Goal: Information Seeking & Learning: Learn about a topic

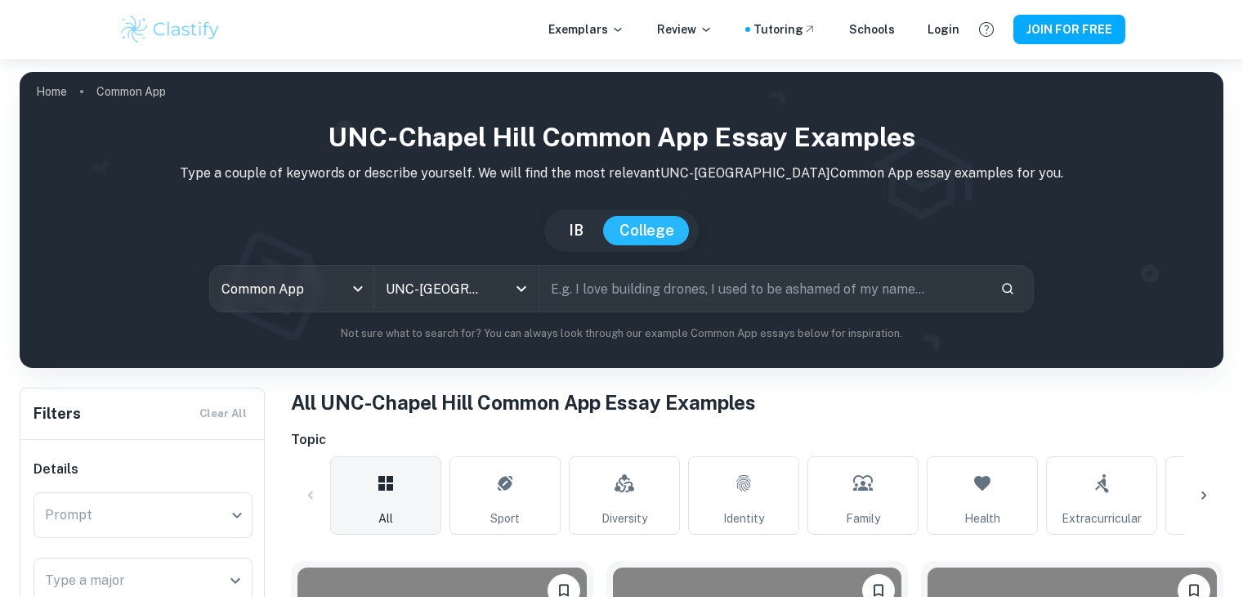
scroll to position [411, 0]
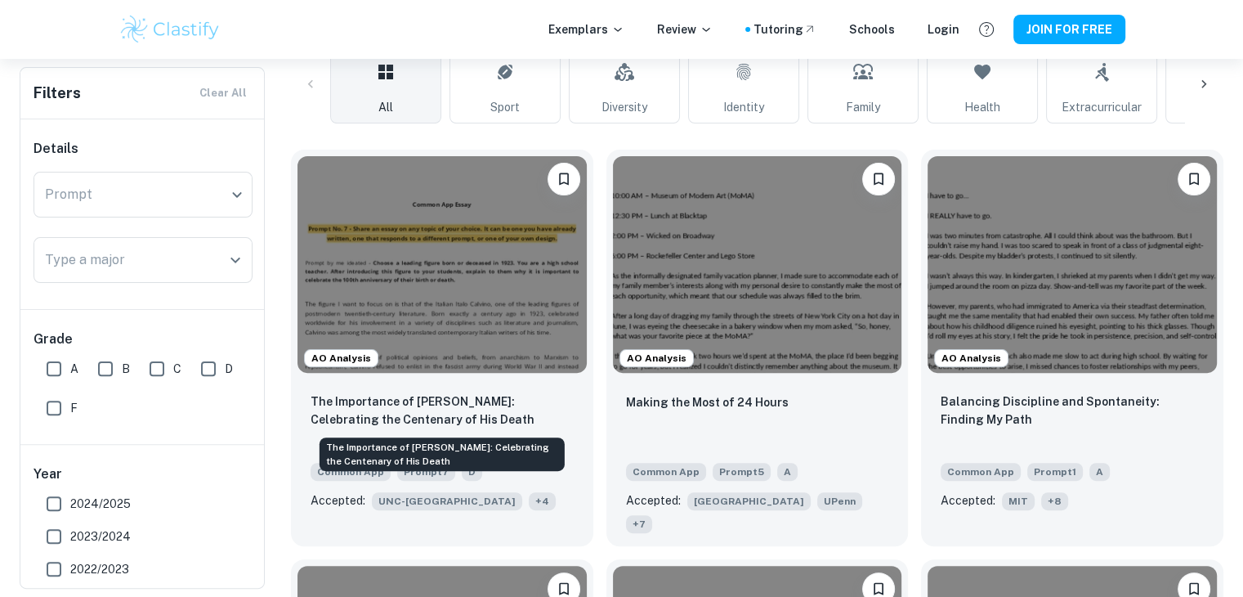
click at [517, 403] on p "The Importance of [PERSON_NAME]: Celebrating the Centenary of His Death" at bounding box center [442, 410] width 263 height 36
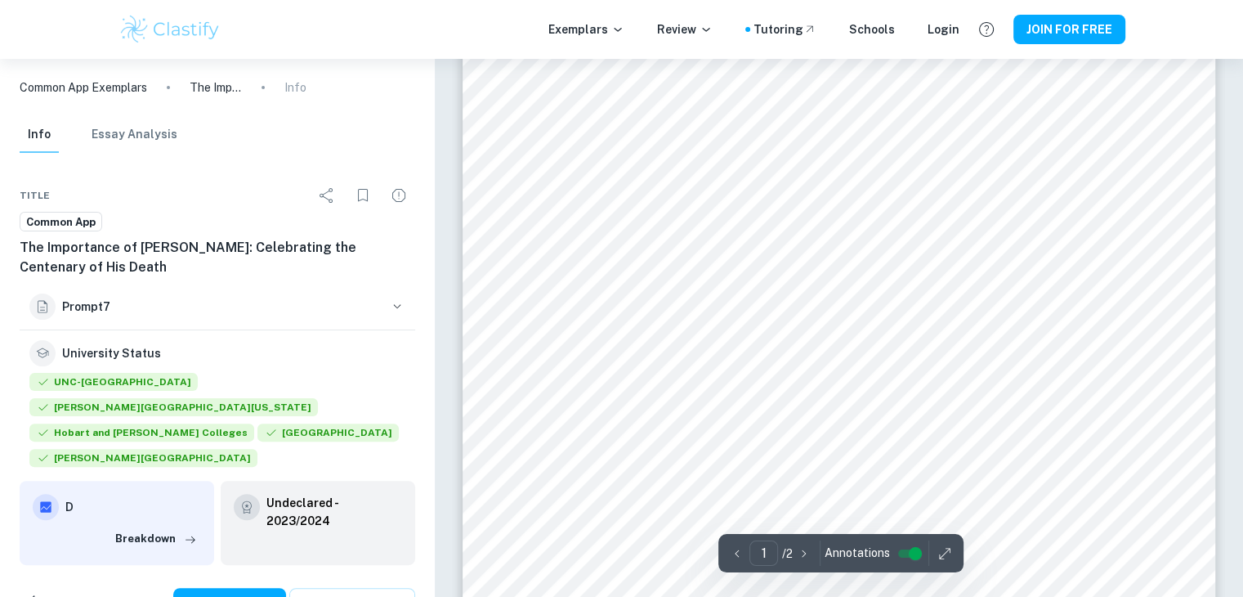
scroll to position [363, 0]
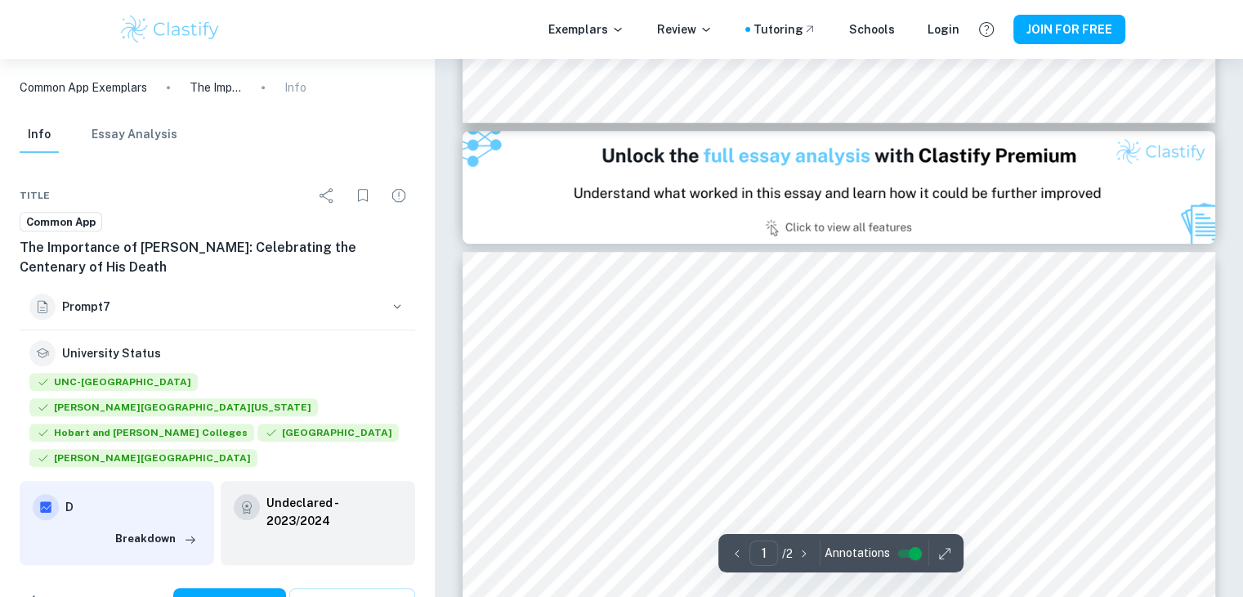
type input "2"
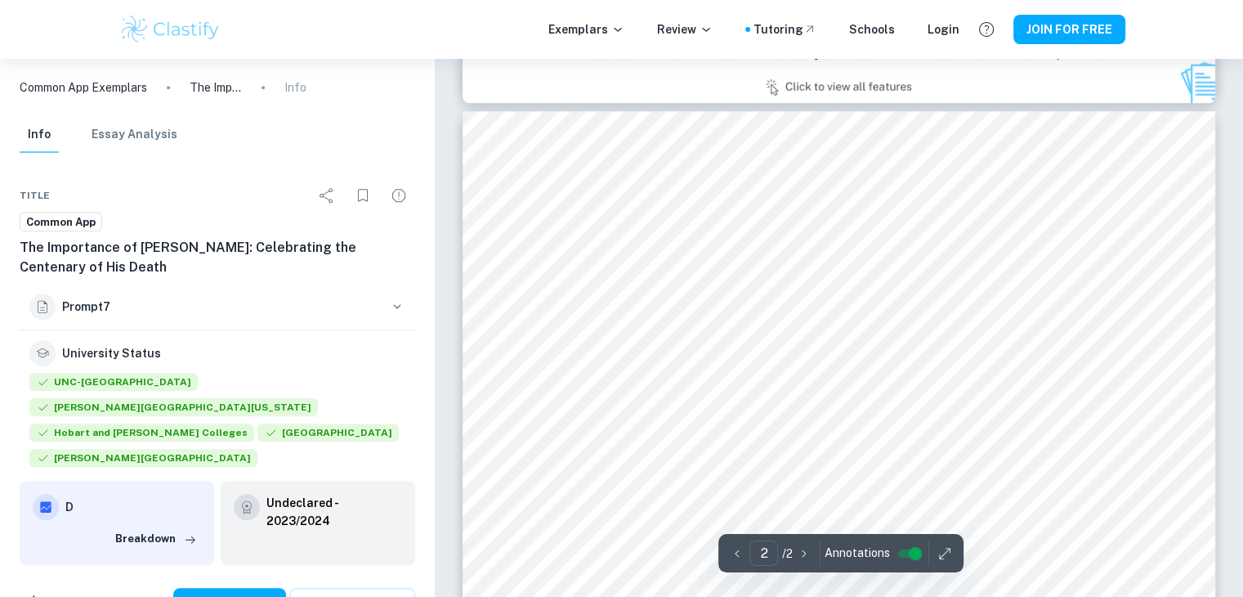
scroll to position [1164, 0]
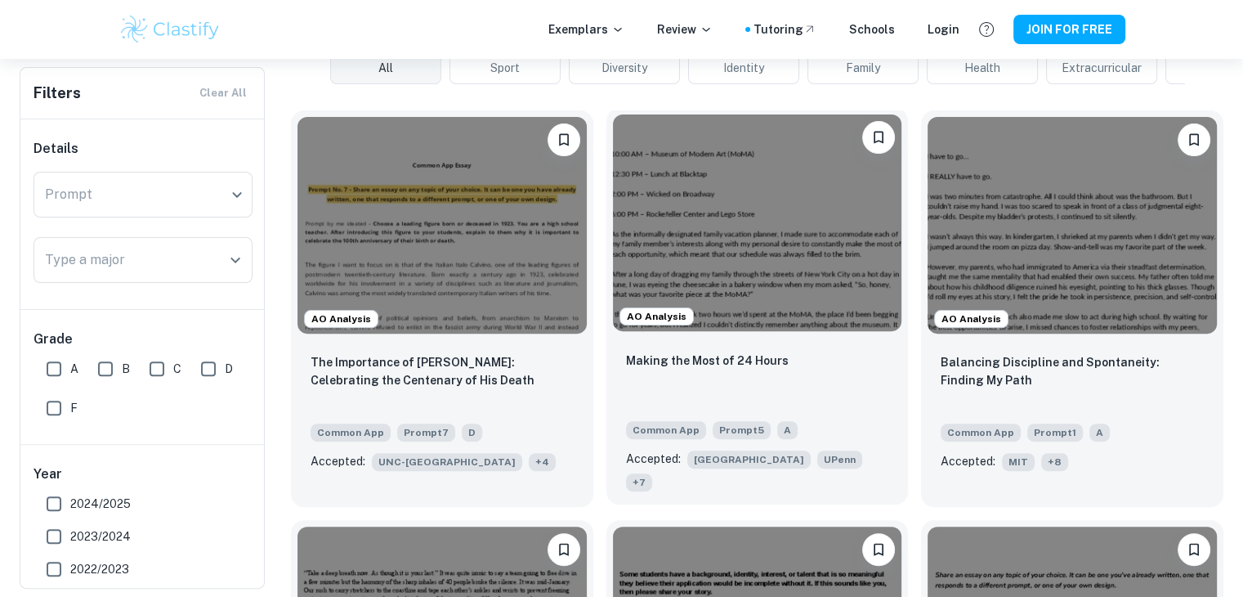
scroll to position [451, 0]
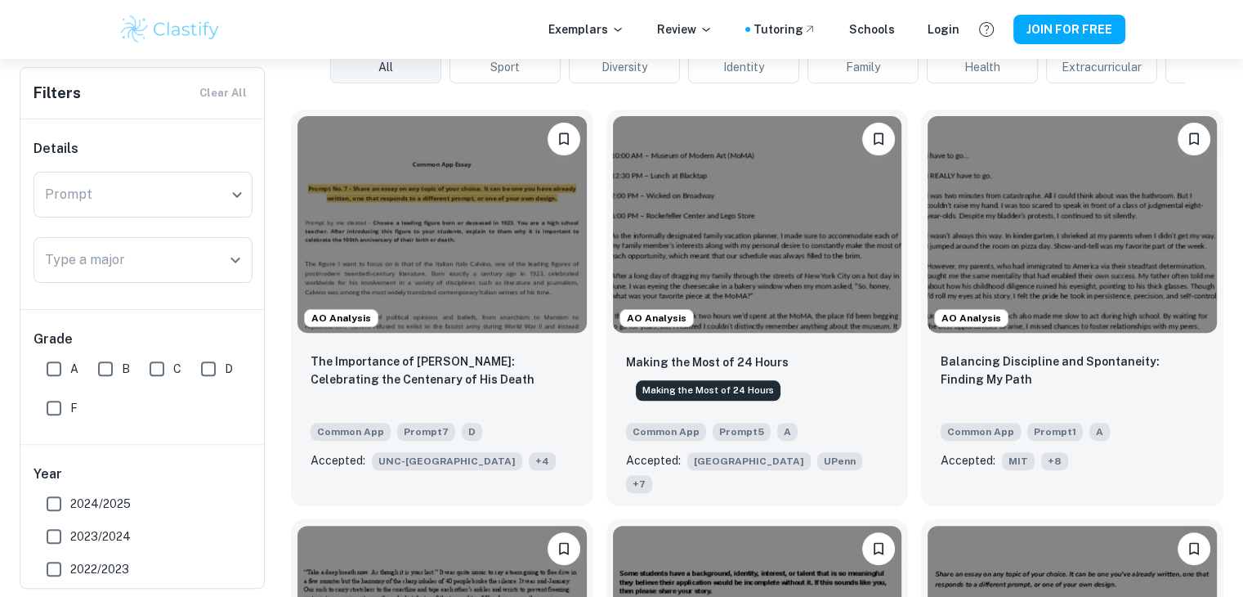
click at [755, 370] on div "Making the Most of 24 Hours" at bounding box center [708, 386] width 148 height 34
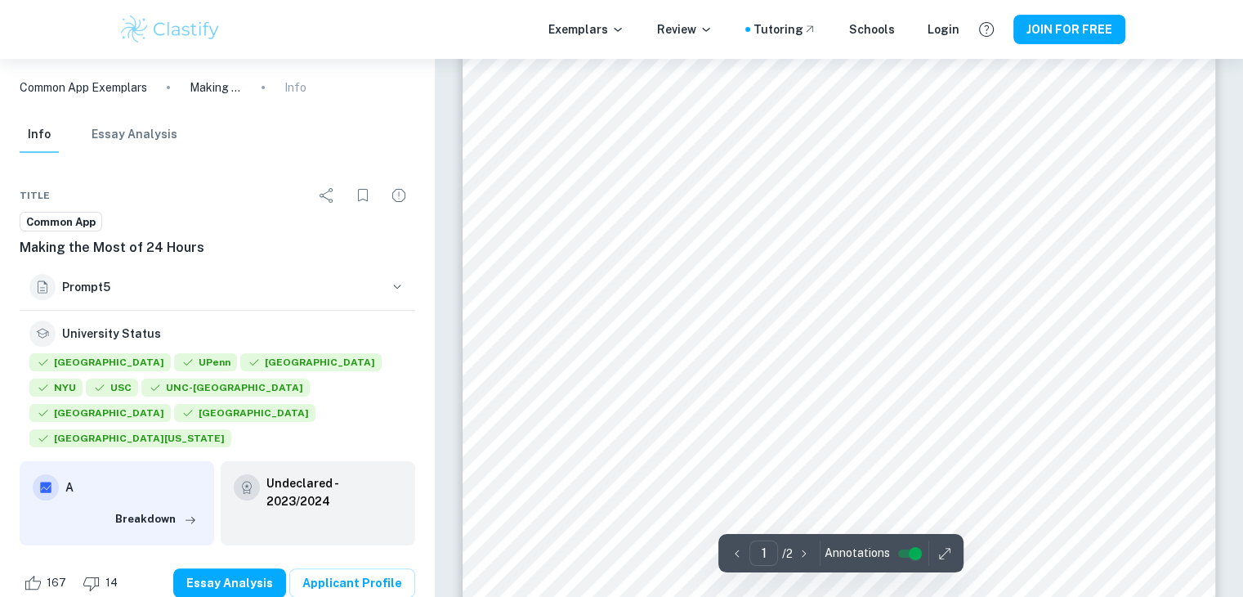
scroll to position [215, 0]
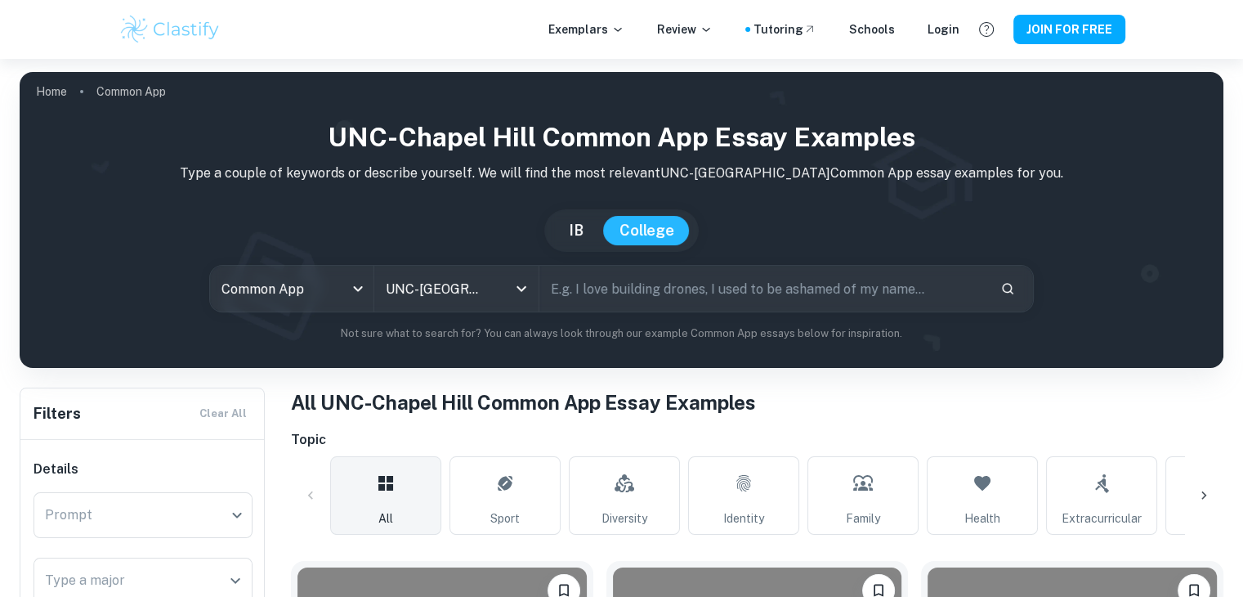
click at [607, 293] on input "text" at bounding box center [764, 289] width 448 height 46
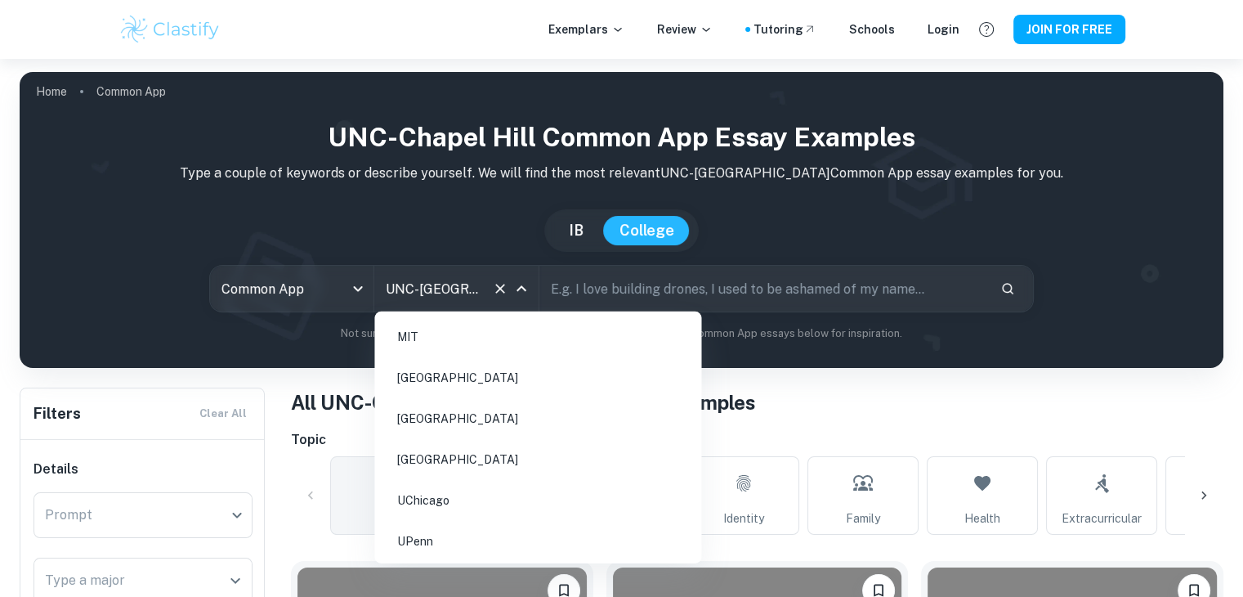
click at [484, 292] on input "UNC-[GEOGRAPHIC_DATA]" at bounding box center [433, 288] width 103 height 31
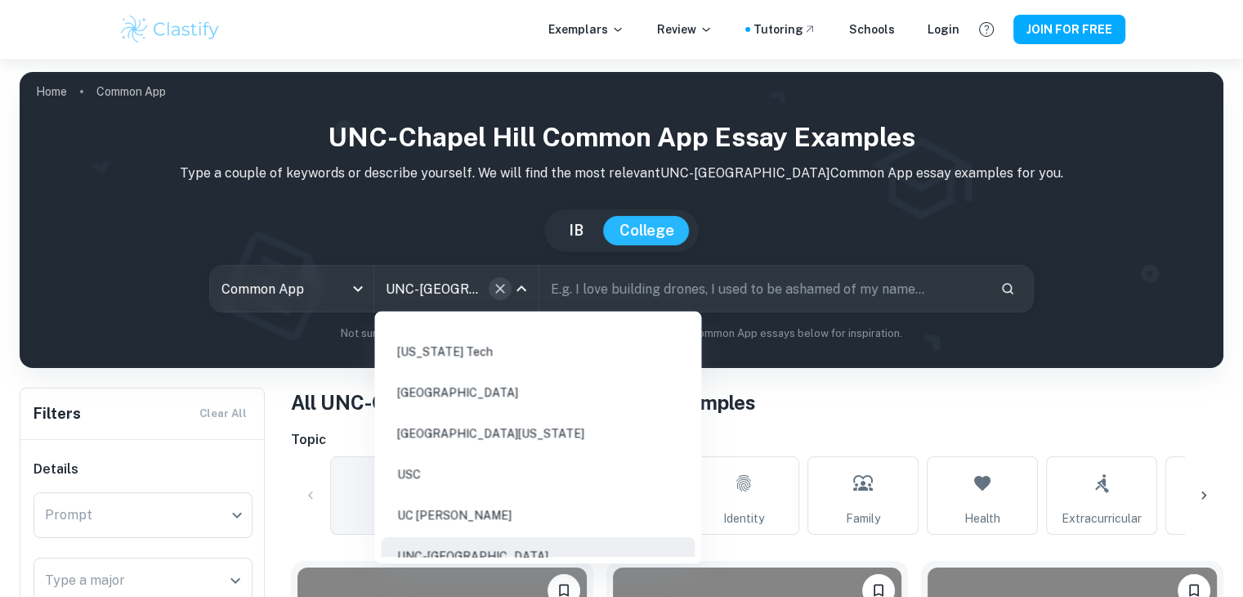
click at [497, 285] on icon "Clear" at bounding box center [500, 289] width 10 height 10
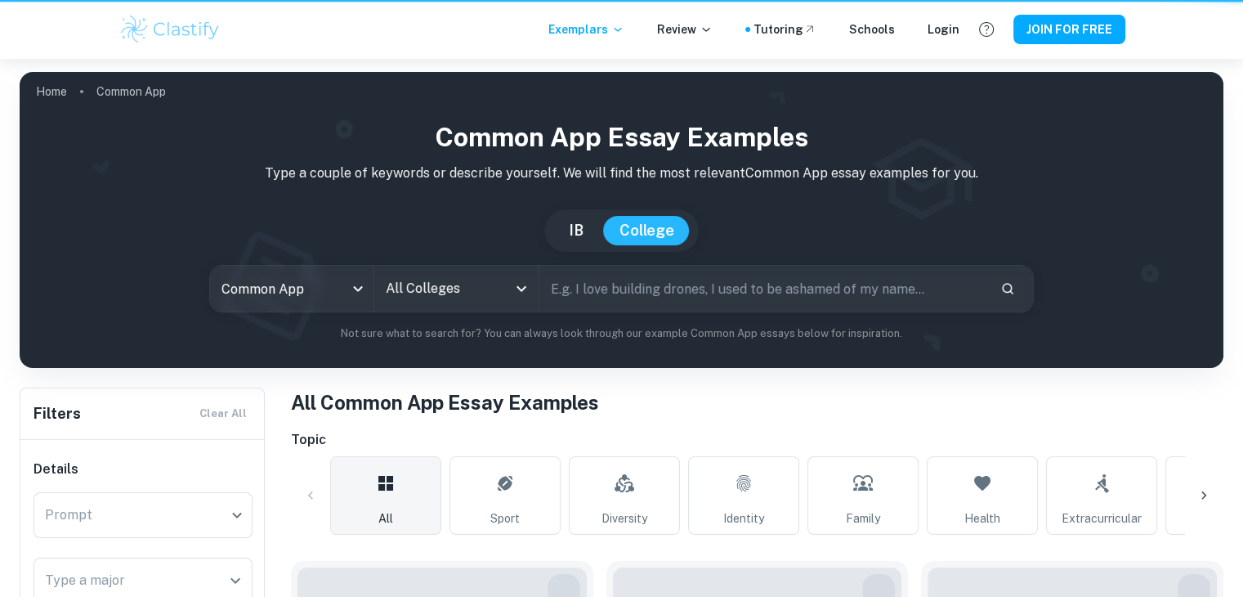
click at [490, 288] on input "All Colleges" at bounding box center [444, 288] width 124 height 31
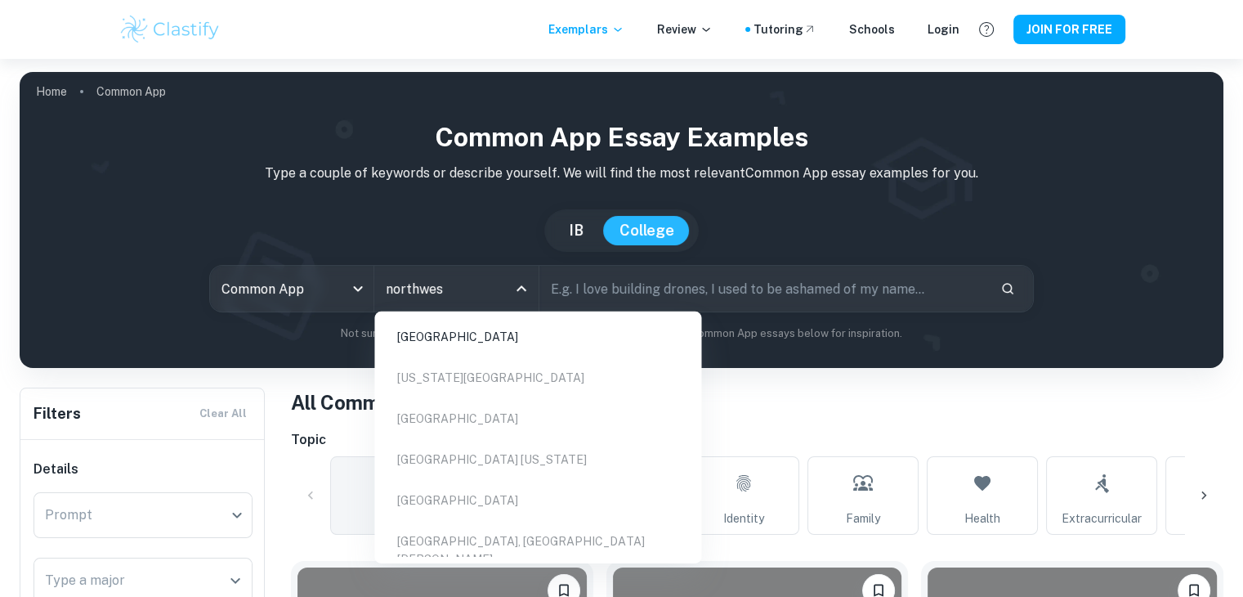
click at [464, 324] on li "[GEOGRAPHIC_DATA]" at bounding box center [538, 337] width 314 height 38
type input "northwes"
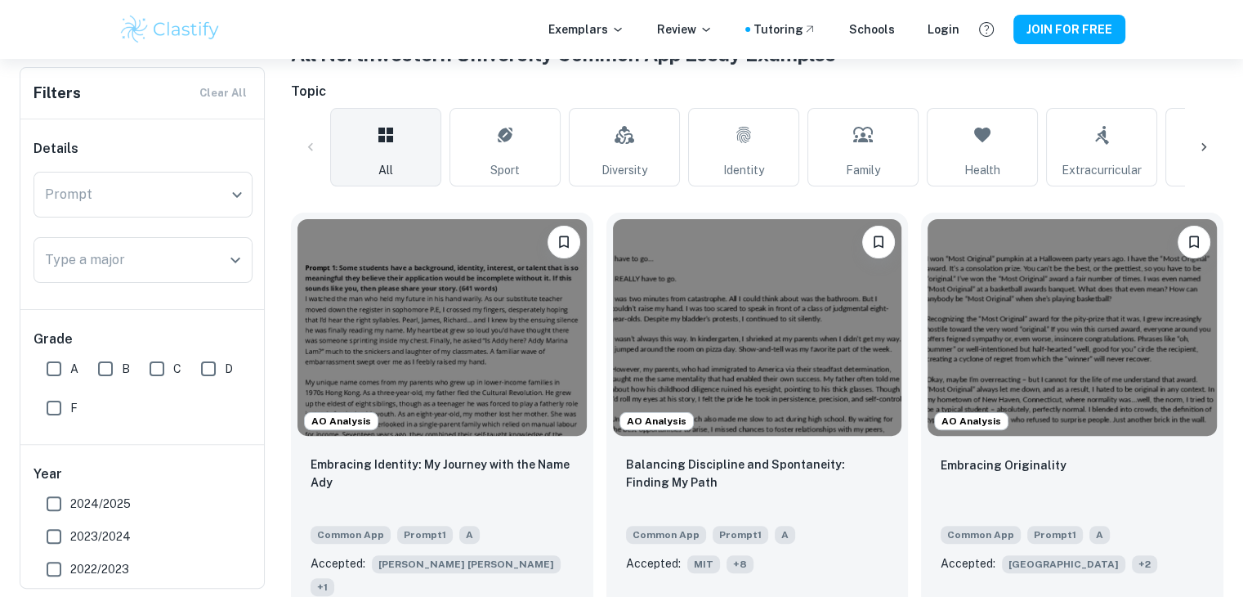
scroll to position [349, 0]
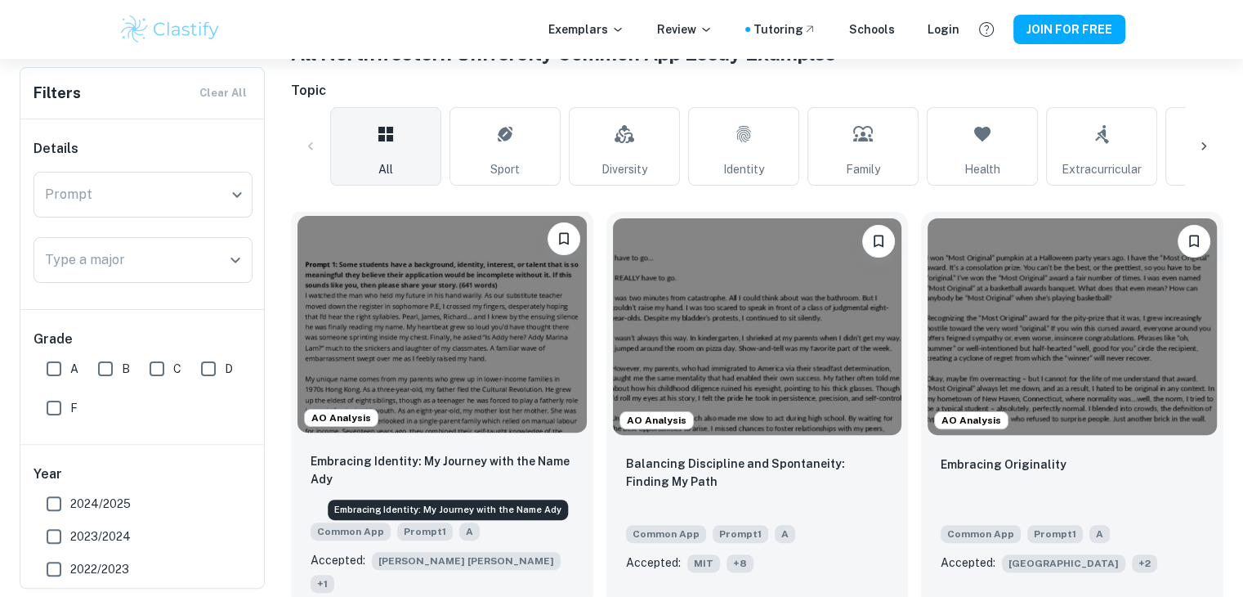
click at [544, 464] on p "Embracing Identity: My Journey with the Name Ady" at bounding box center [442, 470] width 263 height 36
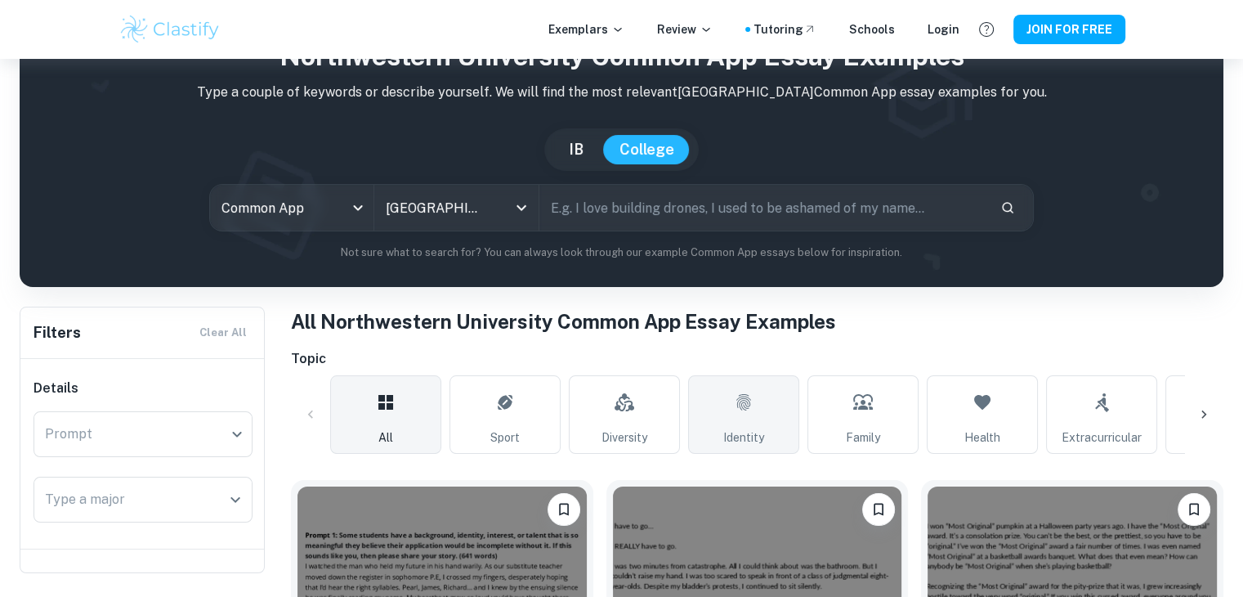
scroll to position [64, 0]
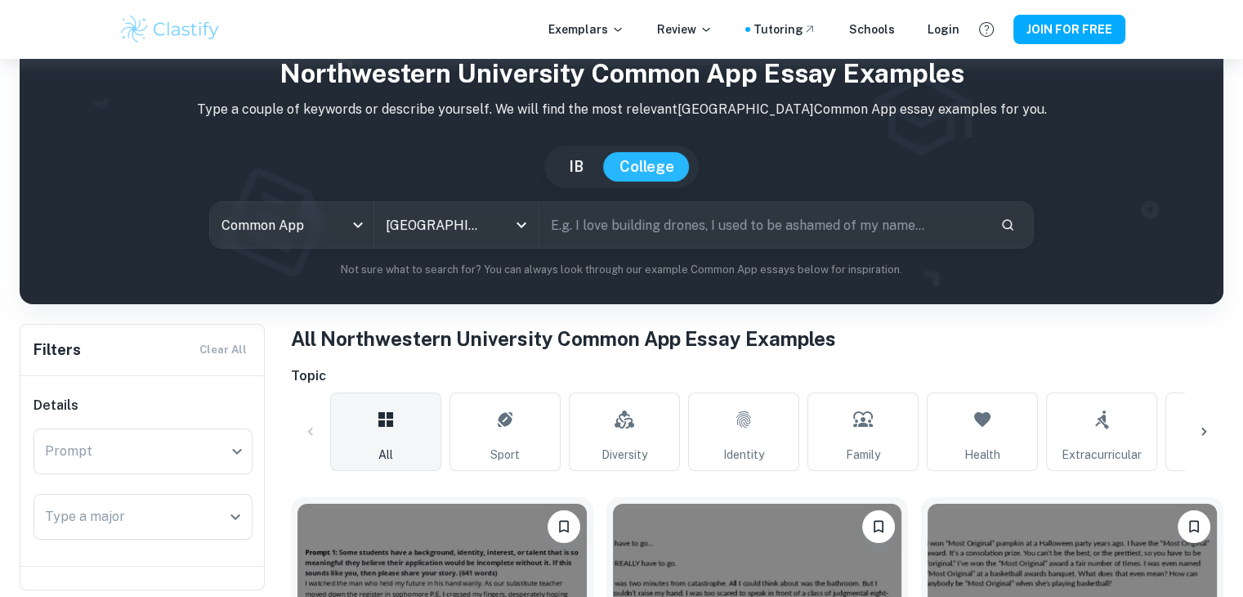
click at [741, 243] on input "text" at bounding box center [764, 225] width 448 height 46
type input "bingo"
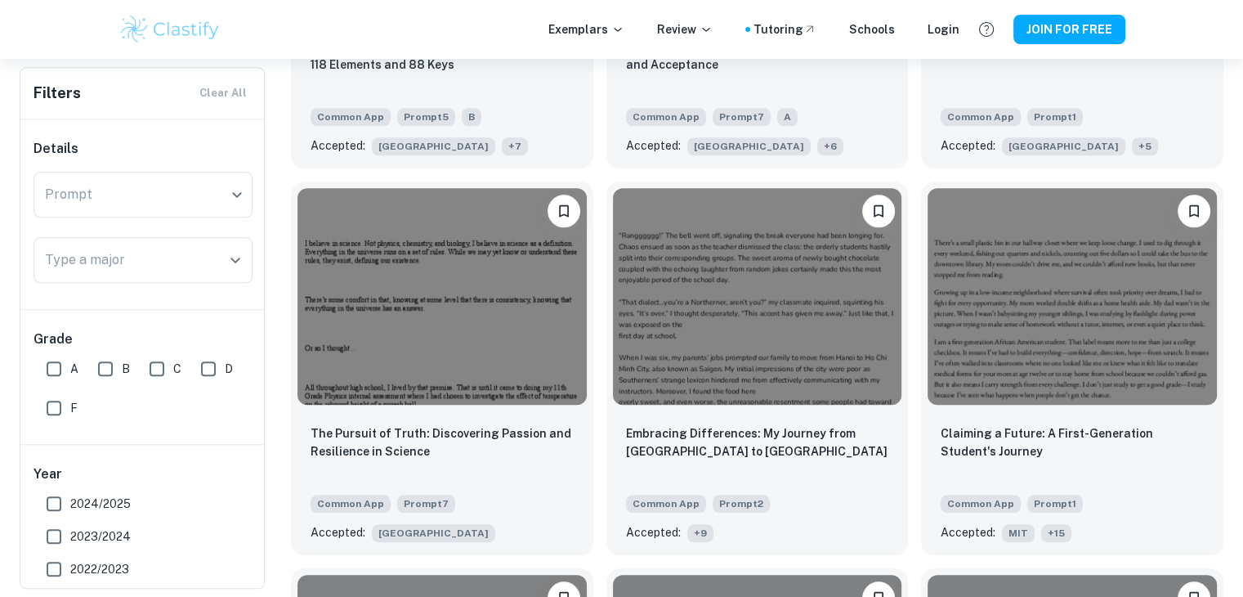
scroll to position [1539, 0]
click at [499, 403] on img at bounding box center [442, 294] width 289 height 217
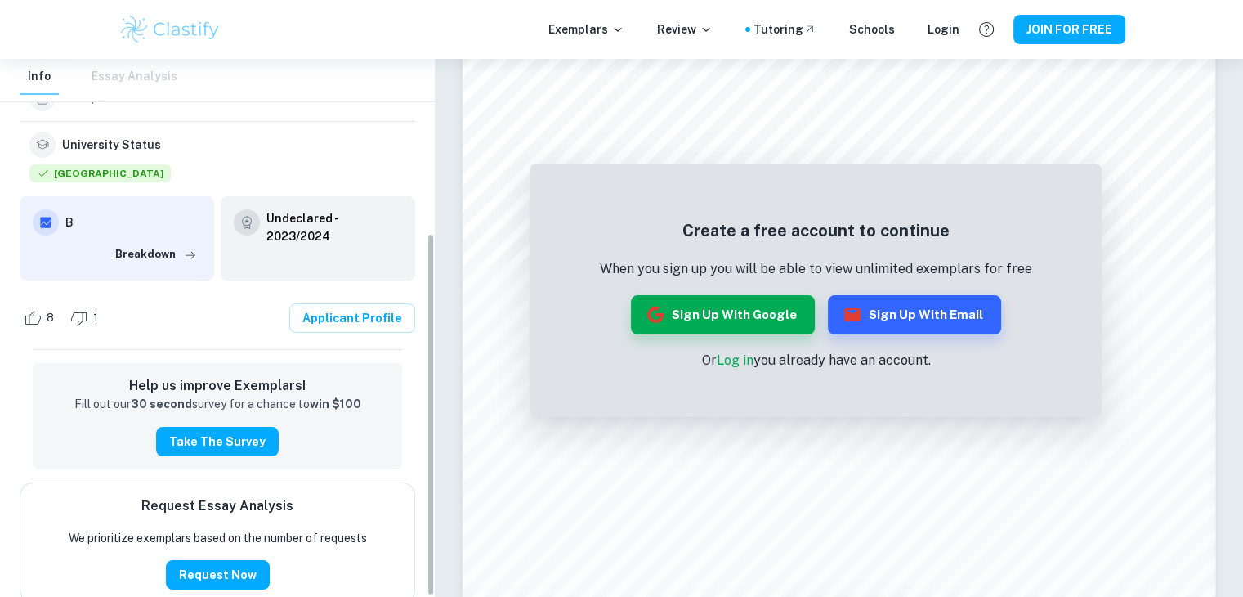
scroll to position [259, 0]
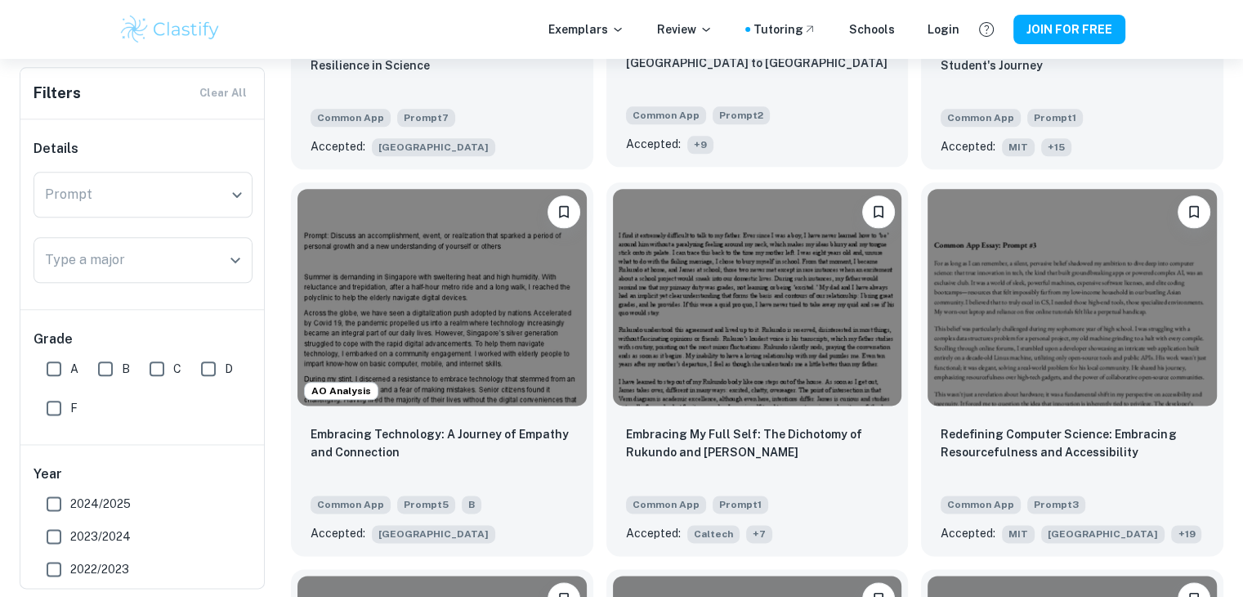
scroll to position [1927, 0]
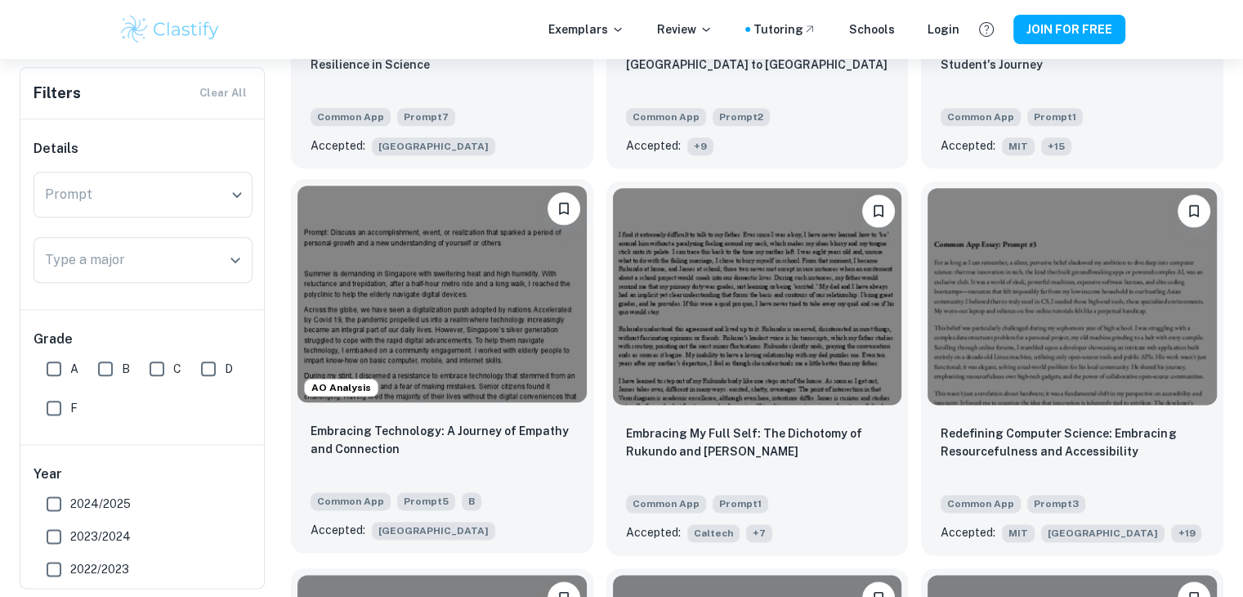
click at [479, 431] on p "Embracing Technology: A Journey of Empathy and Connection" at bounding box center [442, 440] width 263 height 36
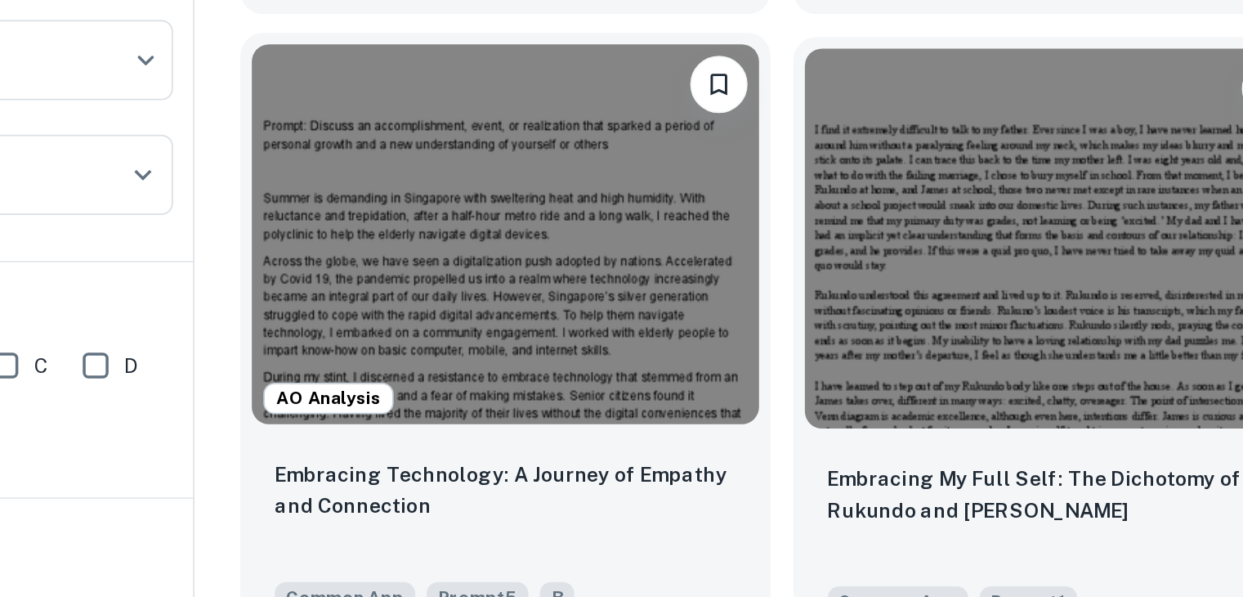
scroll to position [1927, 0]
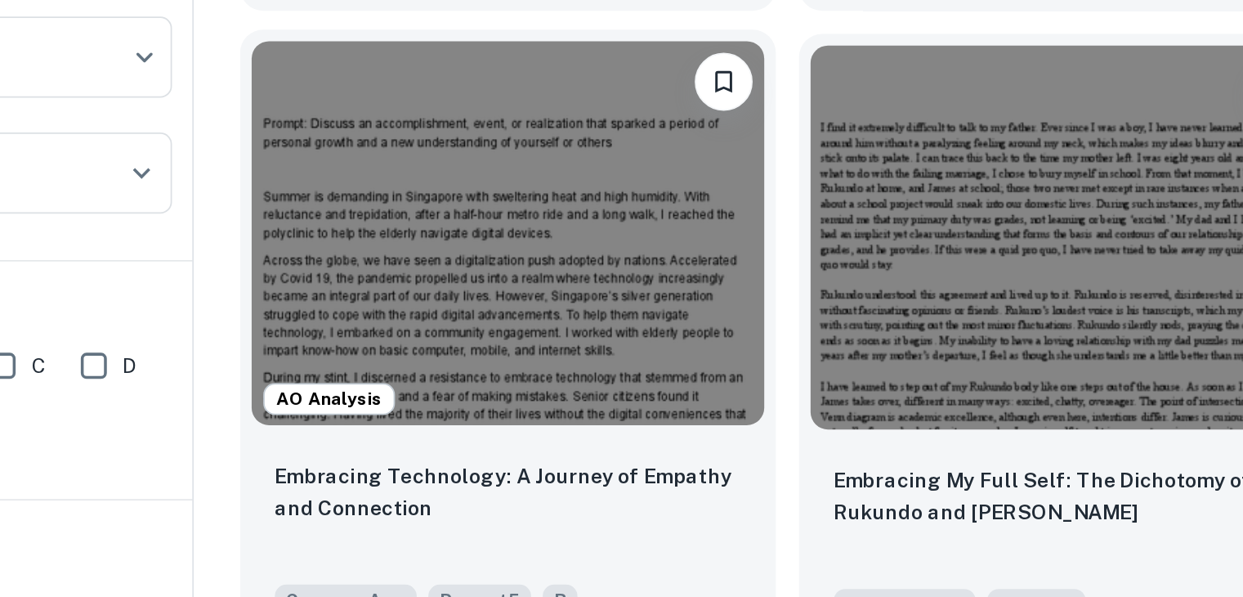
click at [357, 372] on img at bounding box center [442, 294] width 289 height 217
